Goal: Transaction & Acquisition: Register for event/course

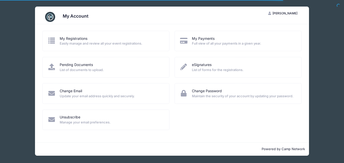
click at [118, 44] on span "Easily manage and review all your event registrations." at bounding box center [111, 43] width 103 height 5
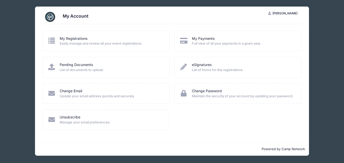
click at [57, 40] on div "My Registrations Easily manage and review all your event registrations." at bounding box center [106, 41] width 117 height 10
click at [60, 38] on link "My Registrations" at bounding box center [74, 38] width 28 height 5
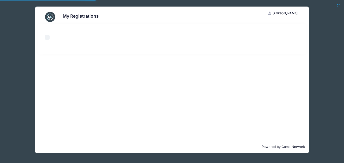
select select "50"
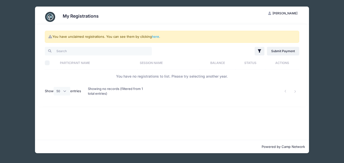
click at [115, 86] on div "Showing no records (filtered from 1 total entries)" at bounding box center [118, 91] width 60 height 16
click at [155, 37] on link "here" at bounding box center [155, 37] width 7 height 4
click at [156, 36] on link "here" at bounding box center [155, 37] width 7 height 4
click at [157, 35] on link "here" at bounding box center [155, 37] width 7 height 4
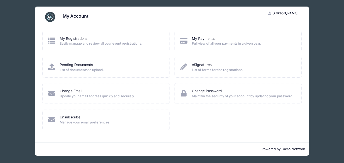
click at [120, 37] on div "My Registrations" at bounding box center [111, 38] width 103 height 5
click at [80, 43] on span "Easily manage and review all your event registrations." at bounding box center [111, 43] width 103 height 5
click at [49, 41] on icon at bounding box center [52, 40] width 8 height 7
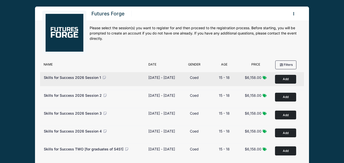
click at [286, 82] on button "Add to Cart" at bounding box center [285, 79] width 21 height 9
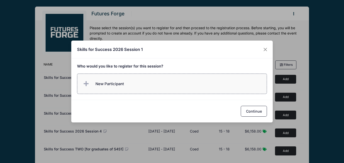
click at [249, 84] on label "New Participant" at bounding box center [172, 84] width 190 height 20
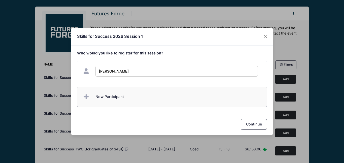
type input "Vikyath Paruchuri"
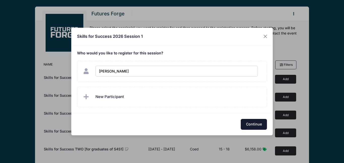
checkbox input "true"
click at [249, 124] on button "Continue" at bounding box center [254, 124] width 26 height 11
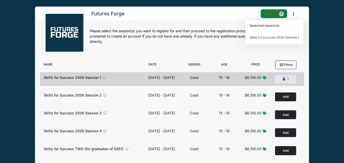
click at [266, 13] on button "Register 1" at bounding box center [274, 13] width 27 height 9
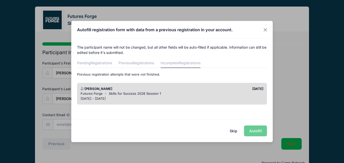
click at [222, 107] on div "The participant name will not be changed, but all other fields will be auto-fil…" at bounding box center [172, 77] width 202 height 76
click at [230, 93] on div "Futures Forge Skills for Success 2026 Session 1" at bounding box center [172, 93] width 183 height 5
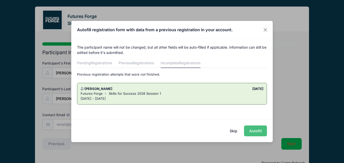
click at [253, 131] on button "Autofill" at bounding box center [255, 131] width 23 height 11
type input "[PERSON_NAME][EMAIL_ADDRESS][PERSON_NAME][DOMAIN_NAME]"
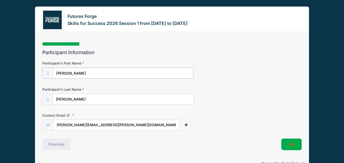
click at [94, 75] on input "[PERSON_NAME]" at bounding box center [123, 73] width 141 height 11
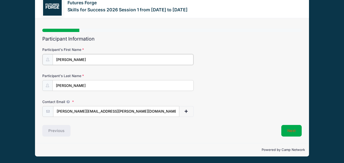
scroll to position [13, 0]
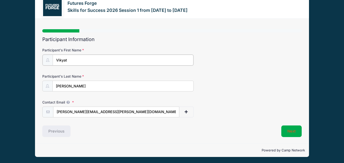
type input "[PERSON_NAME]"
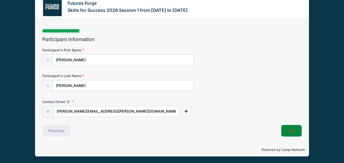
click at [293, 131] on button "Next" at bounding box center [292, 131] width 20 height 12
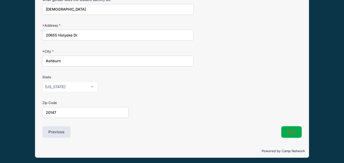
scroll to position [116, 0]
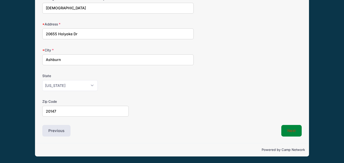
click at [297, 130] on button "Next" at bounding box center [292, 131] width 20 height 12
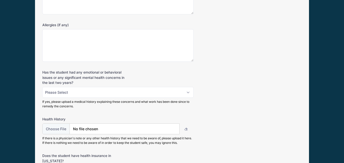
scroll to position [90, 0]
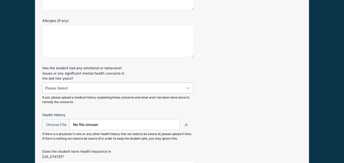
click at [137, 88] on select "Please Select Yes No" at bounding box center [118, 88] width 152 height 11
select select "No"
click at [42, 83] on select "Please Select Yes No" at bounding box center [118, 88] width 152 height 11
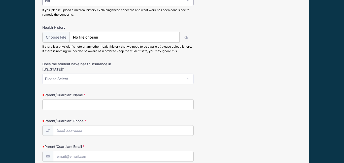
scroll to position [178, 0]
click at [149, 76] on select "Please Select Yes No" at bounding box center [118, 78] width 152 height 11
select select "No"
click at [42, 73] on select "Please Select Yes No" at bounding box center [118, 78] width 152 height 11
click at [143, 102] on input "Parent/Guardian: Name" at bounding box center [118, 104] width 152 height 11
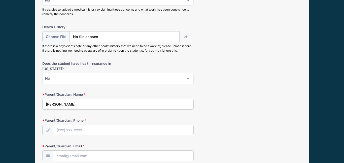
type input "[PERSON_NAME]"
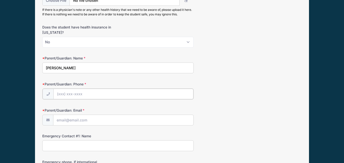
scroll to position [246, 0]
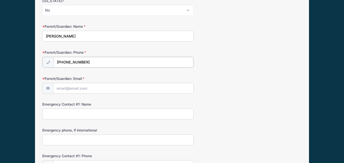
type input "[PHONE_NUMBER]"
type input "[EMAIL_ADDRESS][DOMAIN_NAME]"
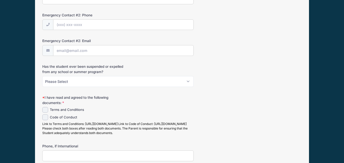
scroll to position [465, 0]
click at [43, 107] on input "Terms and Conditions" at bounding box center [45, 109] width 6 height 6
checkbox input "true"
click at [46, 119] on input "Code of Conduct" at bounding box center [45, 117] width 6 height 6
checkbox input "true"
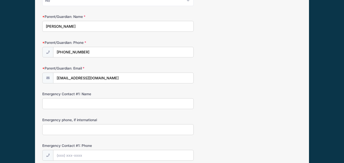
scroll to position [256, 0]
click at [59, 103] on input "Emergency Contact #1: Name" at bounding box center [118, 104] width 152 height 11
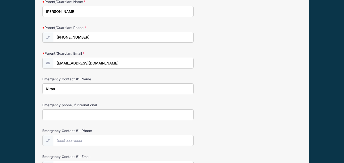
scroll to position [276, 0]
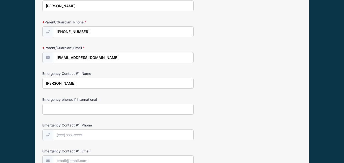
type input "[PERSON_NAME]"
type input "4083903404"
click at [53, 101] on label "Emergency phone, if international" at bounding box center [85, 99] width 86 height 5
click at [53, 104] on input "4083903404" at bounding box center [118, 109] width 152 height 11
click at [67, 136] on input "Emergency Contact #1: Phone" at bounding box center [123, 135] width 140 height 11
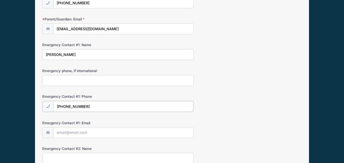
scroll to position [331, 0]
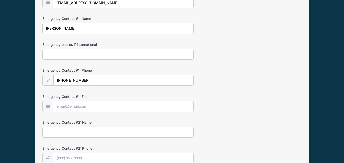
type input "[PHONE_NUMBER]"
click at [69, 108] on input "Emergency Contact #1: Email" at bounding box center [123, 106] width 140 height 11
type input "kiran"
type input "[EMAIL_ADDRESS][PERSON_NAME][DOMAIN_NAME]"
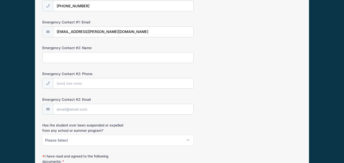
scroll to position [407, 0]
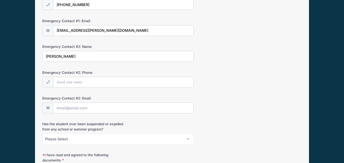
type input "[PERSON_NAME]"
type input "[PHONE_NUMBER]"
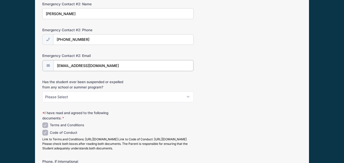
scroll to position [456, 0]
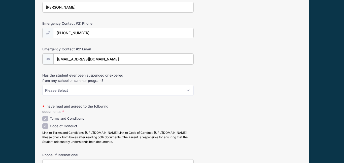
type input "[EMAIL_ADDRESS][DOMAIN_NAME]"
click at [56, 94] on select "Please Select Yes No" at bounding box center [118, 89] width 152 height 11
select select "No"
click at [42, 84] on select "Please Select Yes No" at bounding box center [118, 89] width 152 height 11
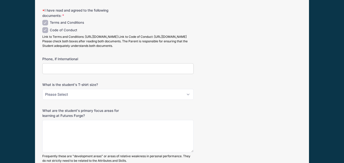
scroll to position [552, 0]
click at [56, 99] on select "Please Select Youth XS Youth S Youth M Youth L Youth XL Youth XXL Male XS Male …" at bounding box center [118, 94] width 152 height 11
select select "[DEMOGRAPHIC_DATA] L"
click at [42, 93] on select "Please Select Youth XS Youth S Youth M Youth L Youth XL Youth XXL Male XS Male …" at bounding box center [118, 94] width 152 height 11
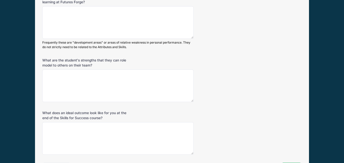
scroll to position [708, 0]
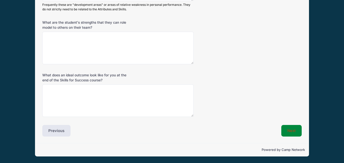
click at [289, 134] on button "Next" at bounding box center [292, 131] width 20 height 12
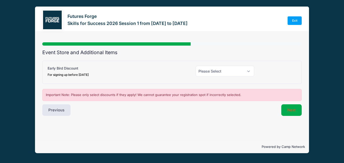
scroll to position [0, 0]
click at [58, 113] on button "Previous" at bounding box center [56, 110] width 28 height 12
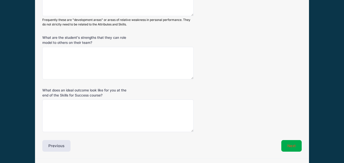
scroll to position [687, 0]
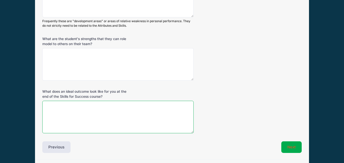
click at [51, 126] on textarea "What does an ideal outcome look like for you at the end of the Skills for Succe…" at bounding box center [118, 117] width 152 height 33
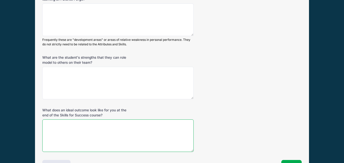
scroll to position [657, 0]
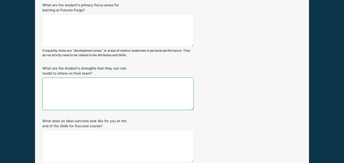
click at [50, 110] on textarea "What are the student's strengths that they can role model to others on their te…" at bounding box center [118, 94] width 152 height 33
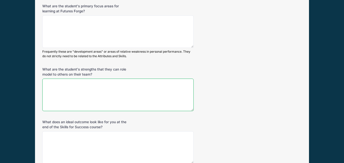
scroll to position [656, 0]
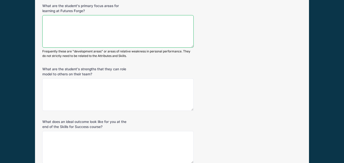
click at [152, 33] on textarea "What are the student's primary focus areas for learning at Futures Forge?" at bounding box center [118, 31] width 152 height 33
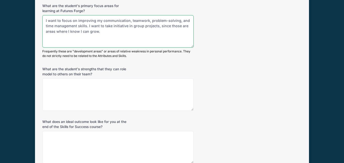
type textarea "I want to focus on improving my communication, teamwork, problem-solving, and t…"
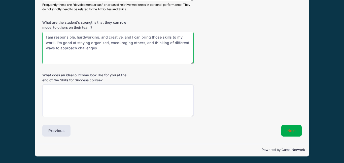
scroll to position [707, 0]
type textarea "I am responsible, hardworking, and creative, and I can bring those skills to my…"
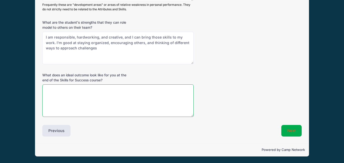
click at [67, 104] on textarea "What does an ideal outcome look like for you at the end of the Skills for Succe…" at bounding box center [118, 100] width 152 height 33
type textarea "I"
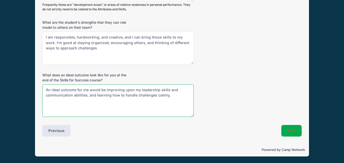
click at [95, 97] on textarea "An ideal outcome for me would be improving upon my leadership skills and commun…" at bounding box center [118, 100] width 152 height 33
click at [159, 93] on textarea "An ideal outcome for me would be improving upon my leadership skills and commun…" at bounding box center [118, 100] width 152 height 33
click at [166, 96] on textarea "An ideal outcome for me would be improving upon my leadership skills and commun…" at bounding box center [118, 100] width 152 height 33
type textarea "An ideal outcome for me would be improving upon my leadership skills and commun…"
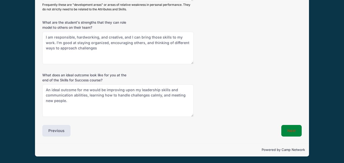
click at [298, 135] on button "Next" at bounding box center [292, 131] width 20 height 12
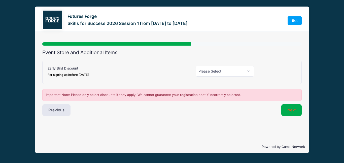
scroll to position [0, 0]
click at [221, 73] on select "Please Select Yes (-$300.00) No" at bounding box center [225, 71] width 59 height 11
select select "1"
click at [196, 66] on select "Please Select Yes (-$300.00) No" at bounding box center [225, 71] width 59 height 11
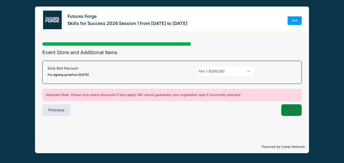
click at [289, 111] on button "Next" at bounding box center [292, 110] width 20 height 12
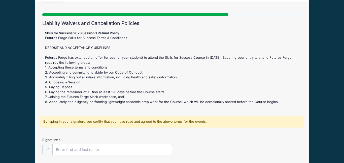
scroll to position [71, 0]
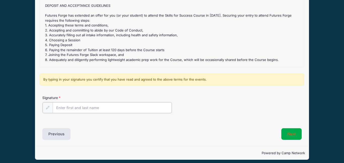
click at [65, 110] on input "Signature" at bounding box center [112, 107] width 119 height 11
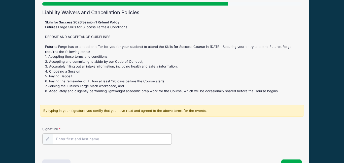
scroll to position [40, 0]
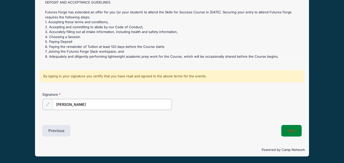
type input "[PERSON_NAME]"
click at [298, 127] on button "Next" at bounding box center [292, 131] width 20 height 12
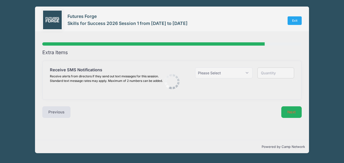
scroll to position [0, 0]
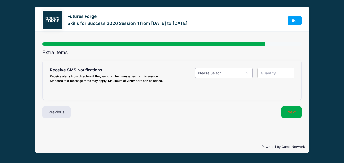
click at [243, 76] on select "Please Select Yes ($0.00) No" at bounding box center [223, 73] width 57 height 11
select select "1"
click at [195, 68] on select "Please Select Yes ($0.00) No" at bounding box center [223, 73] width 57 height 11
type input "1"
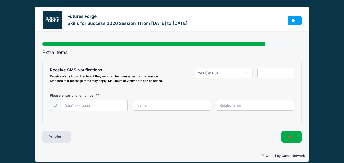
click at [70, 105] on input "text" at bounding box center [94, 105] width 67 height 11
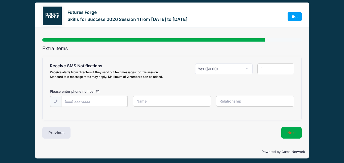
scroll to position [6, 0]
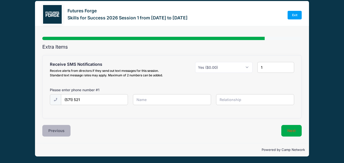
click at [54, 130] on button "Previous" at bounding box center [56, 131] width 28 height 12
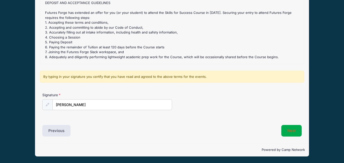
scroll to position [73, 0]
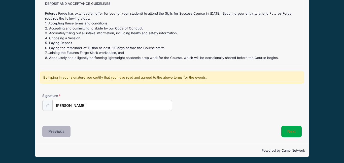
click at [52, 137] on button "Previous" at bounding box center [56, 132] width 28 height 12
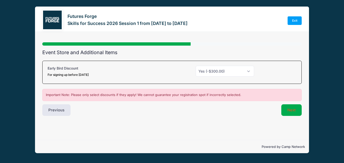
scroll to position [0, 0]
click at [54, 114] on button "Previous" at bounding box center [56, 110] width 28 height 12
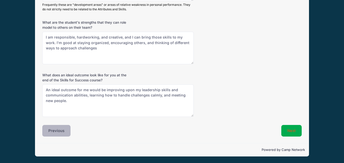
click at [50, 137] on button "Previous" at bounding box center [56, 131] width 28 height 12
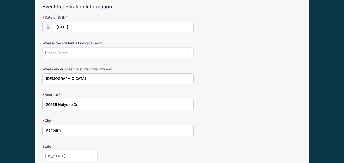
scroll to position [116, 0]
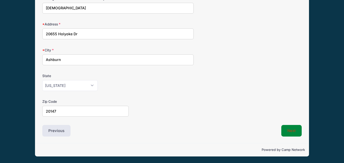
click at [289, 131] on button "Next" at bounding box center [292, 131] width 20 height 12
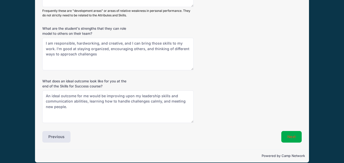
scroll to position [708, 0]
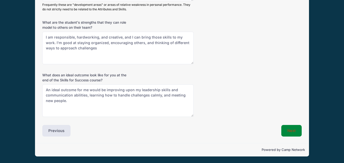
click at [289, 129] on button "Next" at bounding box center [292, 131] width 20 height 12
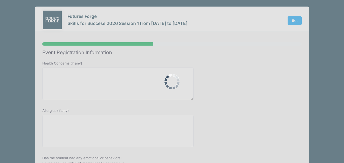
scroll to position [0, 0]
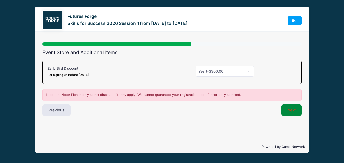
click at [289, 112] on button "Next" at bounding box center [292, 110] width 20 height 12
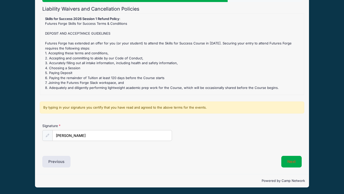
scroll to position [43, 0]
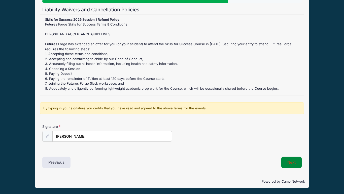
click at [289, 163] on button "Next" at bounding box center [292, 162] width 20 height 12
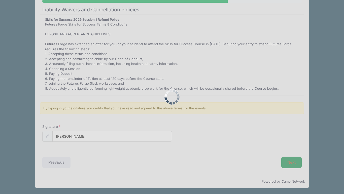
scroll to position [0, 0]
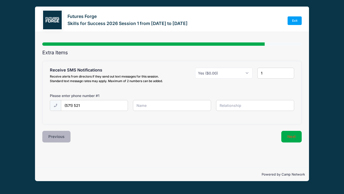
click at [54, 142] on button "Previous" at bounding box center [56, 137] width 28 height 12
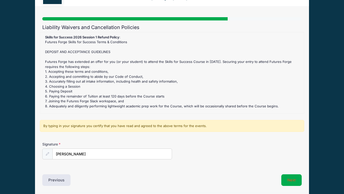
scroll to position [44, 0]
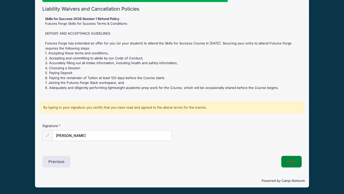
click at [290, 162] on button "Next" at bounding box center [292, 162] width 20 height 12
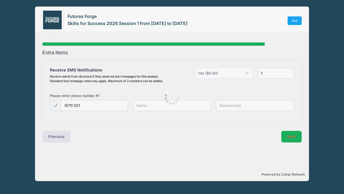
scroll to position [0, 0]
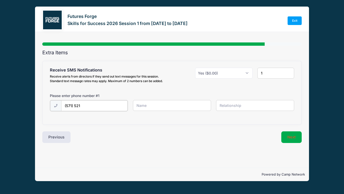
click at [90, 104] on input "(571) 521" at bounding box center [94, 105] width 67 height 11
type input "(571) 521-9741"
type input "V"
click at [73, 106] on input "(571) 521-9741" at bounding box center [94, 105] width 67 height 11
type input "[PHONE_NUMBER]"
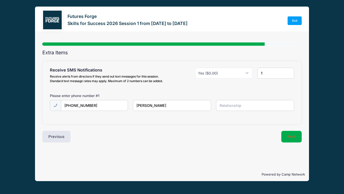
type input "[PERSON_NAME]"
type input "Mother"
click at [278, 72] on input "1" at bounding box center [276, 73] width 37 height 11
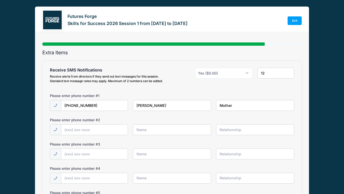
type input "1"
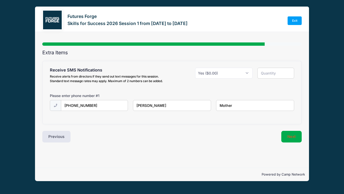
type input "2"
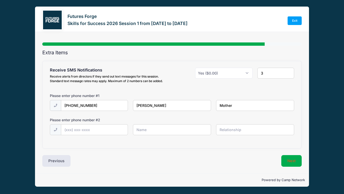
type input "2"
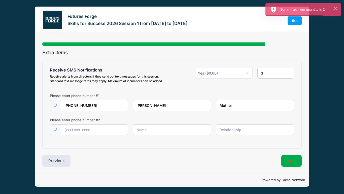
type input "2"
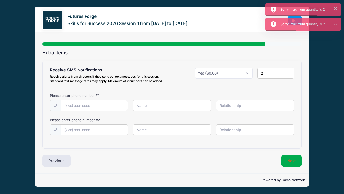
type input "2"
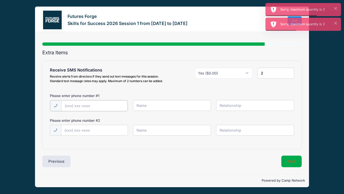
click at [77, 103] on input "text" at bounding box center [94, 105] width 67 height 11
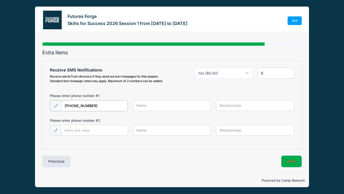
type input "[PHONE_NUMBER]"
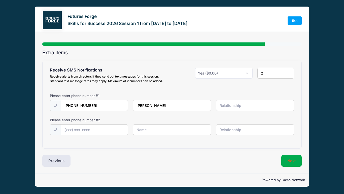
type input "[PERSON_NAME]"
type input "Mother"
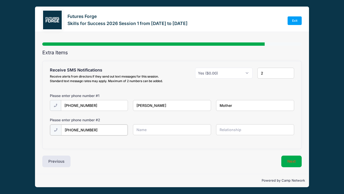
type input "[PHONE_NUMBER]"
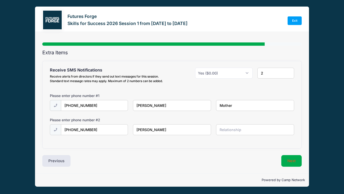
type input "[PERSON_NAME]"
type input "Father"
click at [292, 163] on button "Next" at bounding box center [292, 161] width 20 height 12
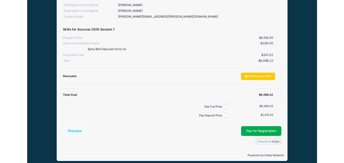
scroll to position [71, 0]
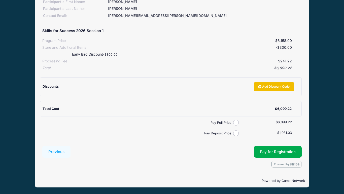
click at [287, 87] on link "Add Discount Code" at bounding box center [274, 86] width 40 height 9
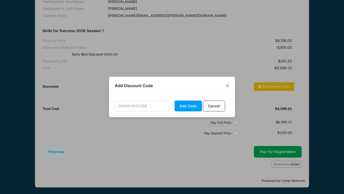
click at [164, 105] on input "text" at bounding box center [142, 105] width 55 height 11
type input "EARLYBIRD"
click at [182, 106] on button "Add Code" at bounding box center [188, 105] width 27 height 11
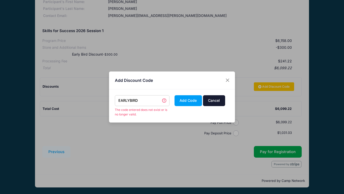
click at [215, 97] on button "Cancel" at bounding box center [214, 100] width 22 height 11
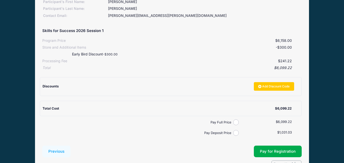
click at [0, 20] on div "Futures Forge Skills for Success 2026 Session 1 from 06/22 to 07/03/2026 Exit S…" at bounding box center [172, 61] width 344 height 264
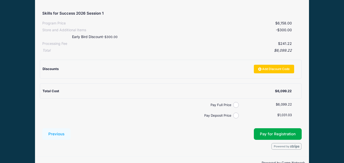
scroll to position [101, 0]
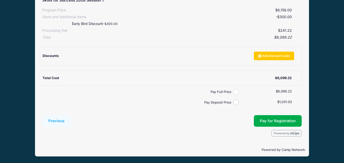
click at [237, 93] on input "Pay Full Price" at bounding box center [236, 92] width 6 height 6
radio input "true"
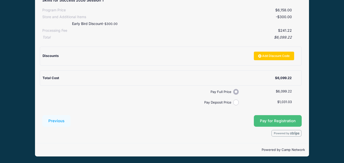
click at [276, 120] on button "Pay for Registration" at bounding box center [278, 121] width 48 height 12
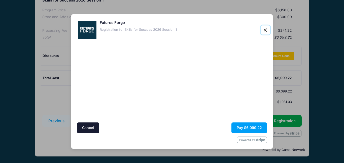
click at [264, 30] on button "Close" at bounding box center [265, 29] width 9 height 9
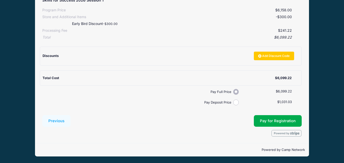
click at [215, 31] on div "$241.22" at bounding box center [179, 30] width 225 height 5
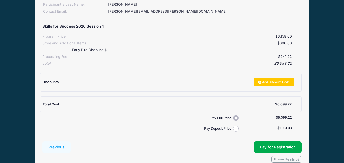
scroll to position [84, 0]
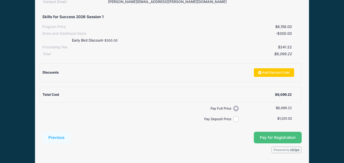
click at [261, 140] on button "Pay for Registration" at bounding box center [278, 138] width 48 height 12
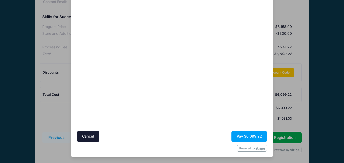
scroll to position [40, 0]
click at [244, 133] on button "Pay $6,099.22" at bounding box center [250, 136] width 36 height 11
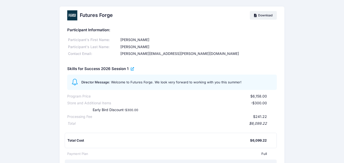
click at [131, 69] on icon at bounding box center [133, 69] width 4 height 0
click at [255, 16] on icon at bounding box center [256, 16] width 4 height 0
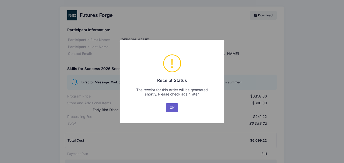
click at [173, 109] on button "OK" at bounding box center [172, 107] width 12 height 9
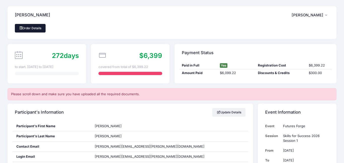
click at [41, 32] on link "Order Details" at bounding box center [30, 28] width 31 height 9
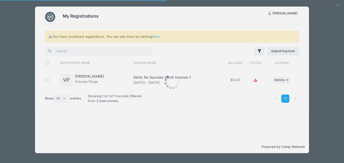
select select "50"
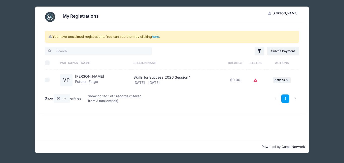
click at [292, 69] on th "Actions" at bounding box center [282, 62] width 35 height 13
click at [285, 81] on span "Actions" at bounding box center [280, 80] width 10 height 4
click at [279, 119] on div "You have unclaimed registrations. You can see them by clicking here . Filter Fi…" at bounding box center [172, 82] width 274 height 116
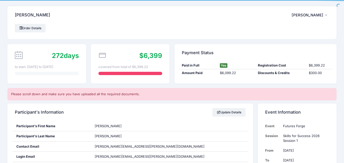
click at [320, 16] on span "[PERSON_NAME]" at bounding box center [308, 15] width 32 height 5
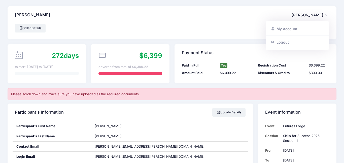
click at [316, 81] on div "Paid in Full Yes Registration Cost $6,399.22 Amount Paid $6,099.22 Discounts & …" at bounding box center [256, 73] width 162 height 22
